Goal: Navigation & Orientation: Find specific page/section

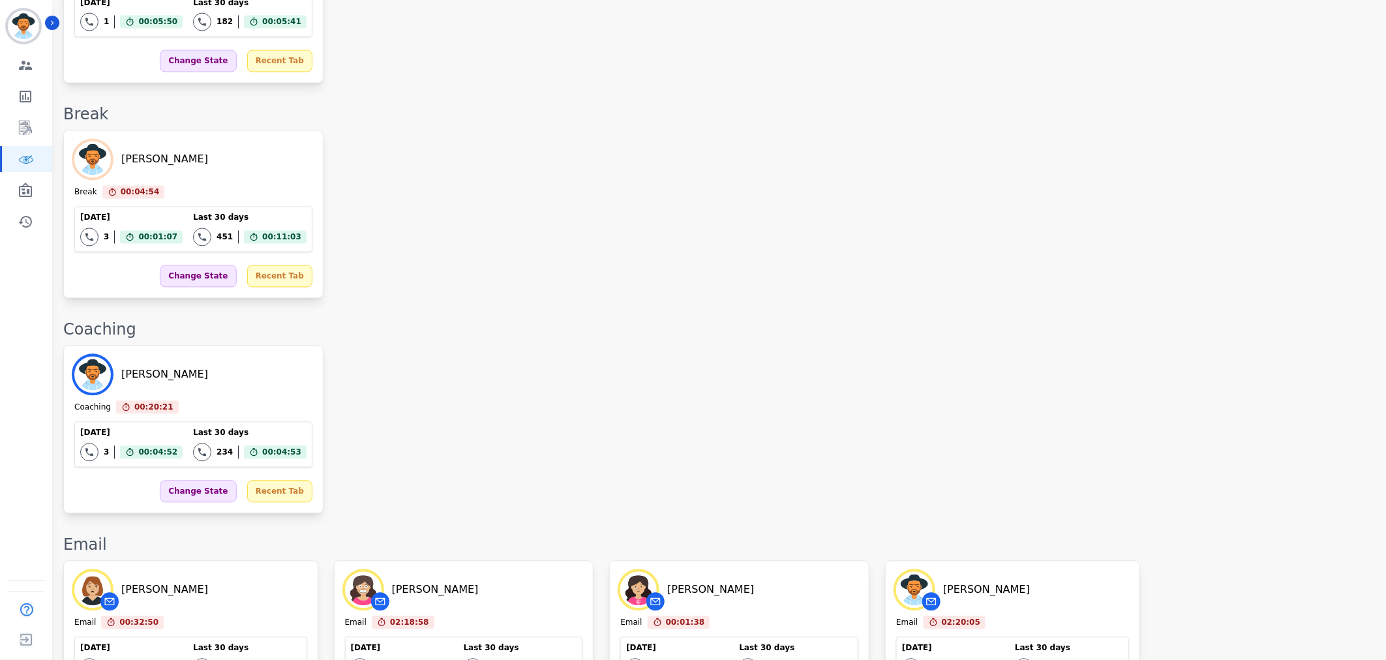
scroll to position [1253, 0]
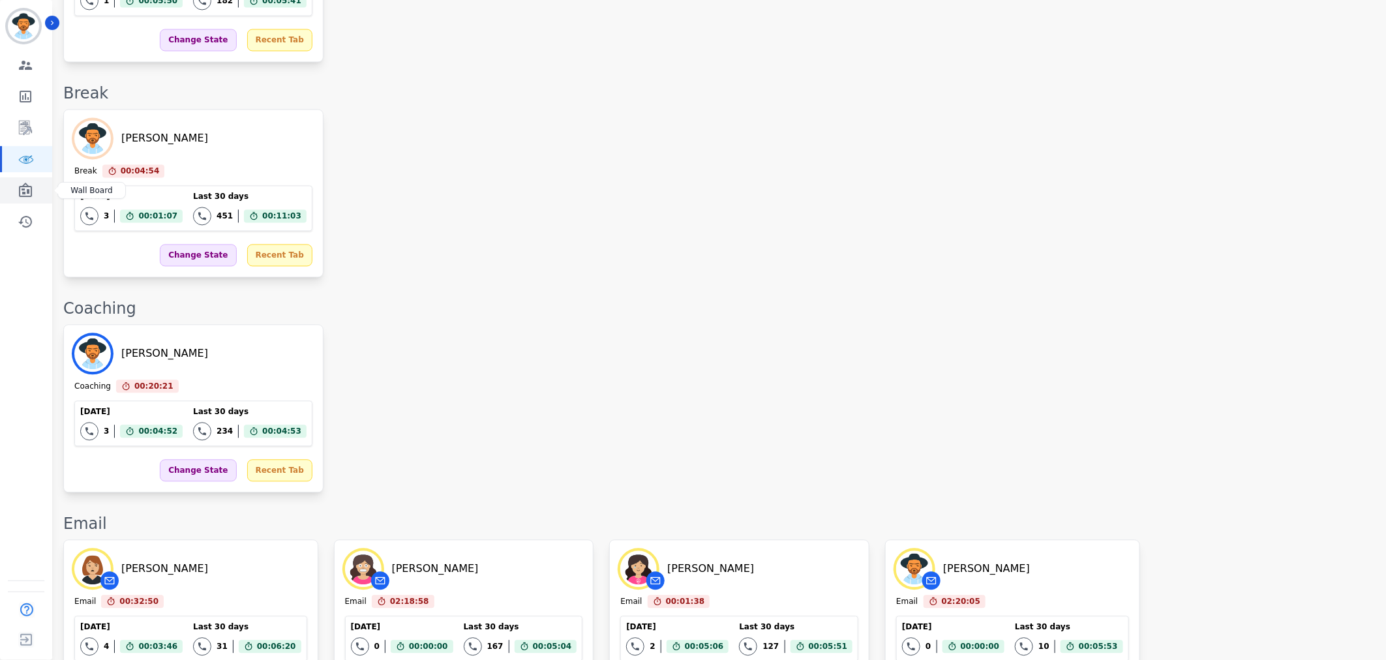
click at [16, 187] on link "Sidebar" at bounding box center [27, 190] width 50 height 26
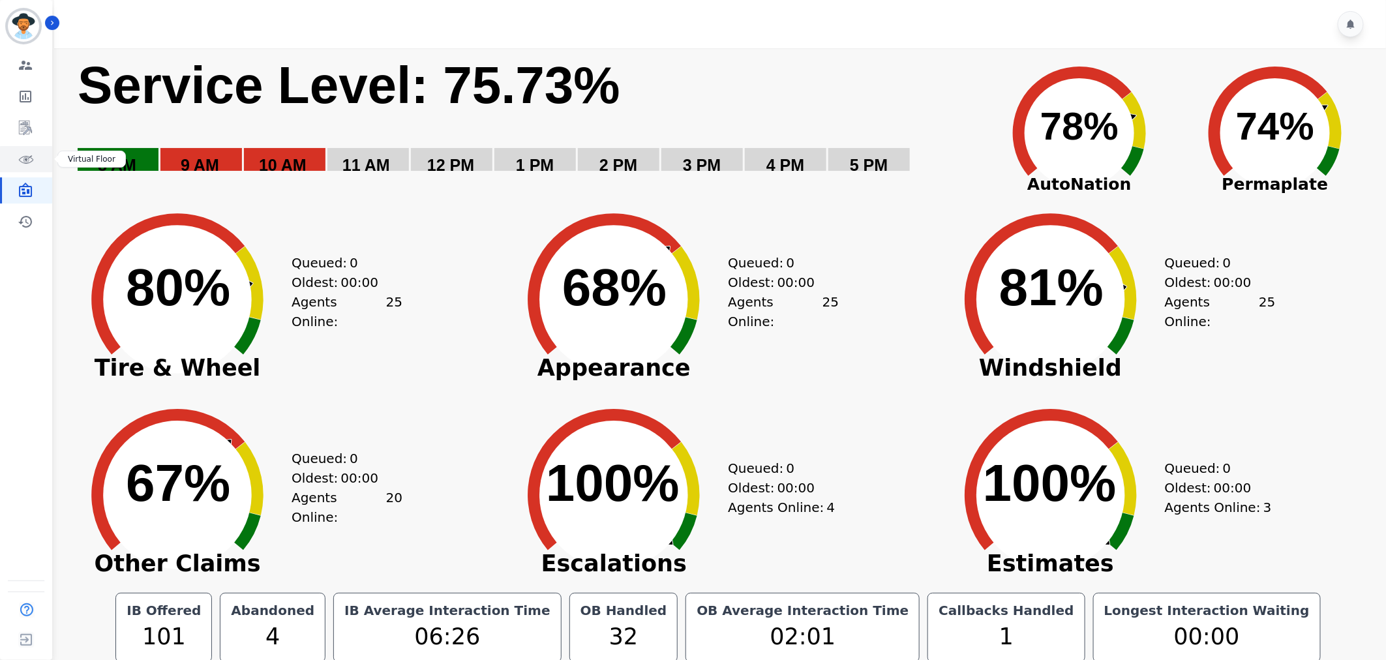
click at [21, 154] on icon "Sidebar" at bounding box center [26, 159] width 16 height 16
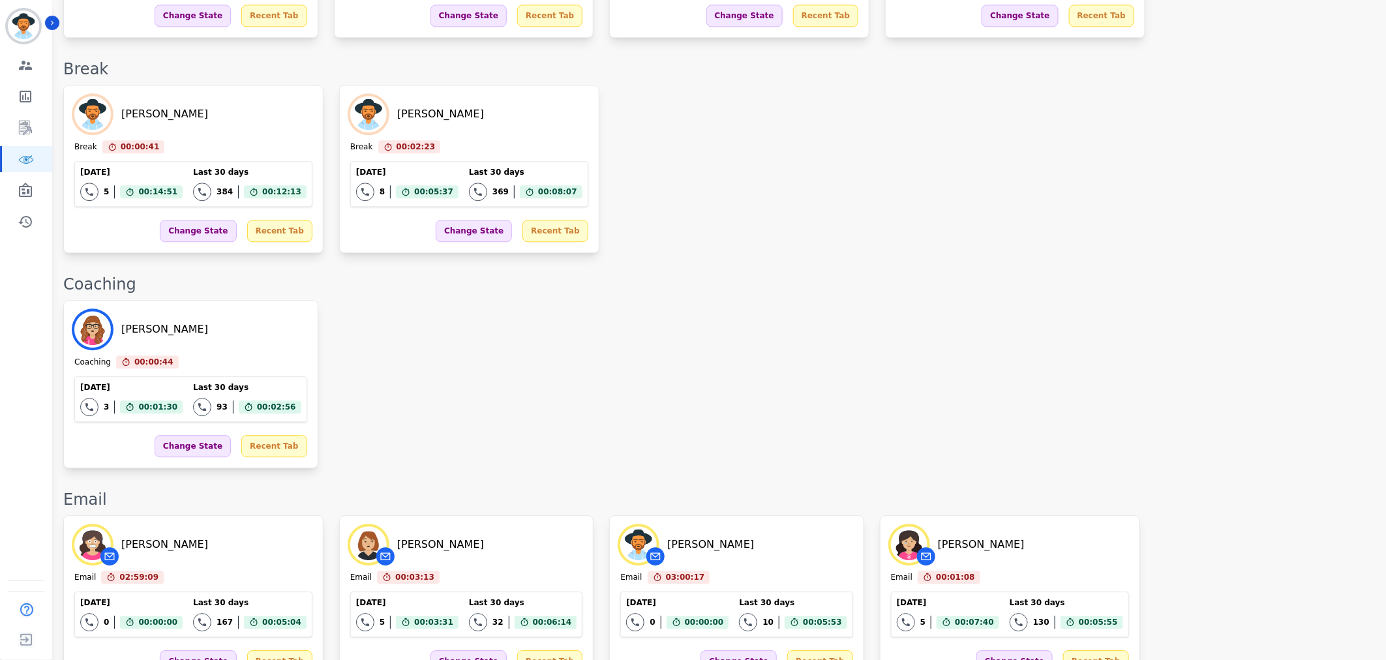
scroll to position [1371, 0]
